Goal: Check status: Check status

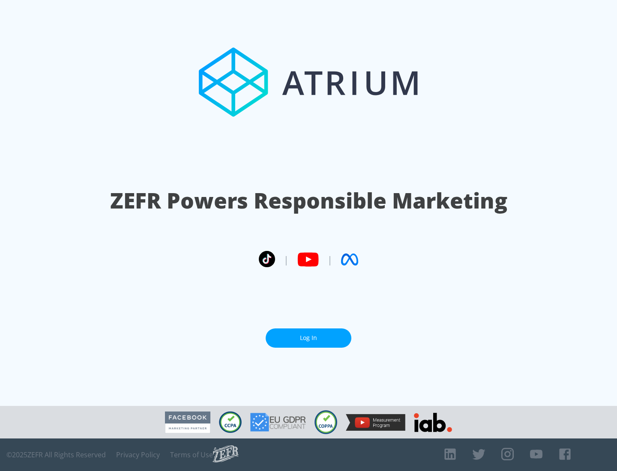
click at [308, 335] on link "Log In" at bounding box center [309, 338] width 86 height 19
